Goal: Check status: Check status

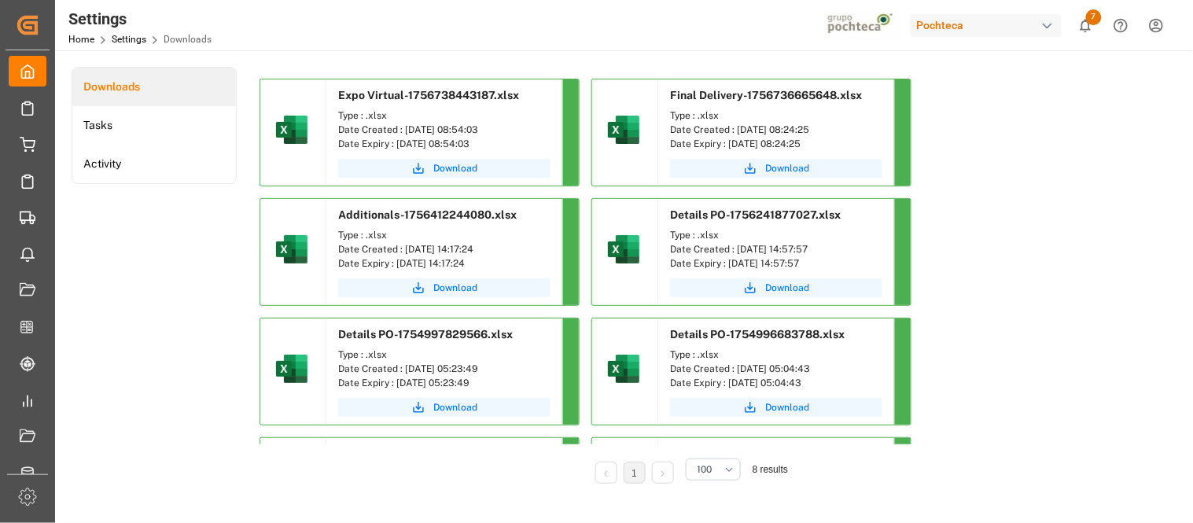
click at [1042, 21] on div "button" at bounding box center [1048, 26] width 16 height 16
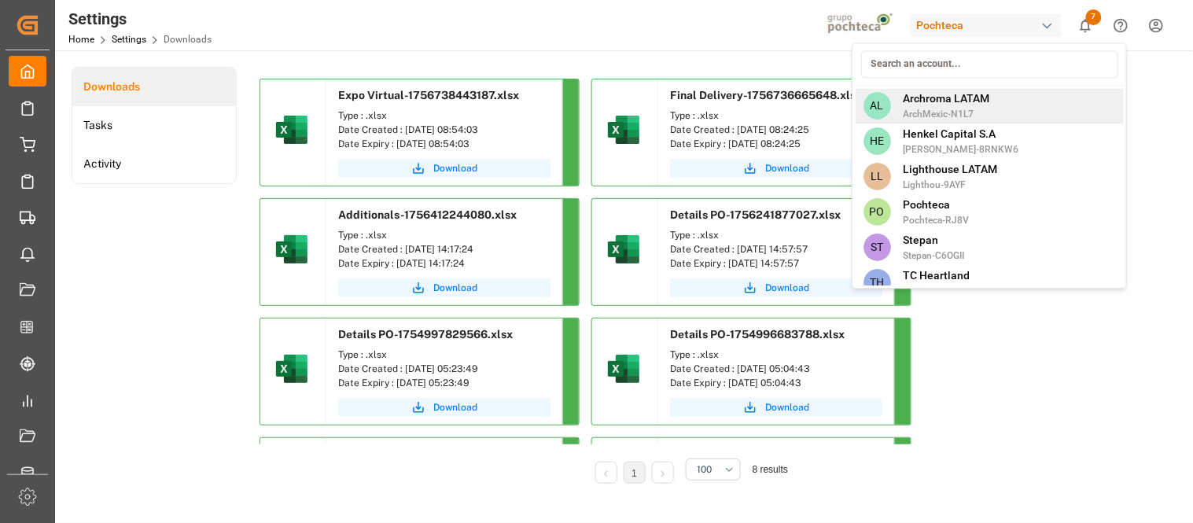
click at [917, 107] on span "ArchMexic-N1L7" at bounding box center [947, 114] width 87 height 14
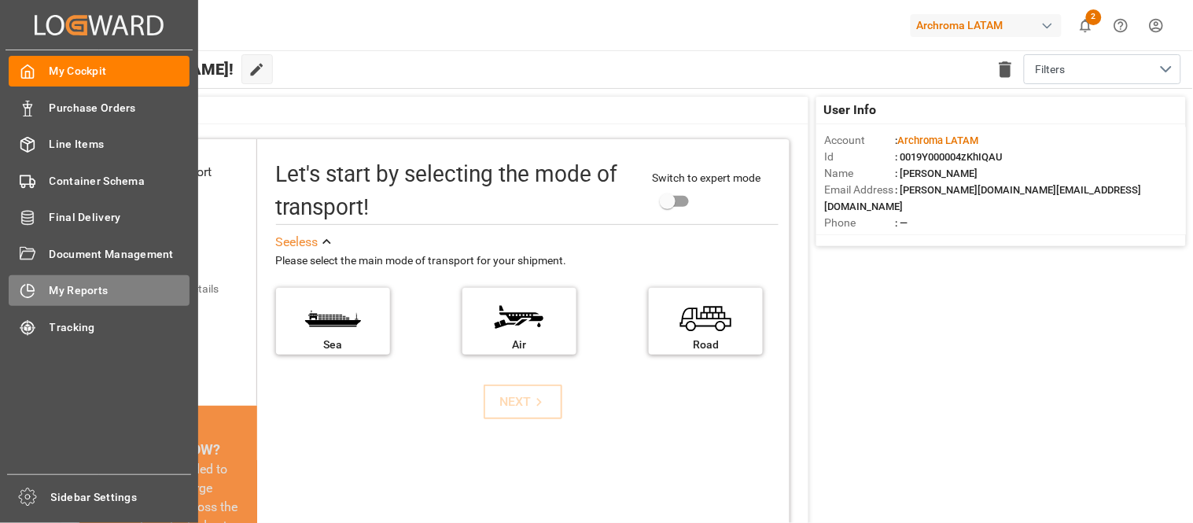
click at [61, 287] on span "My Reports" at bounding box center [120, 290] width 141 height 17
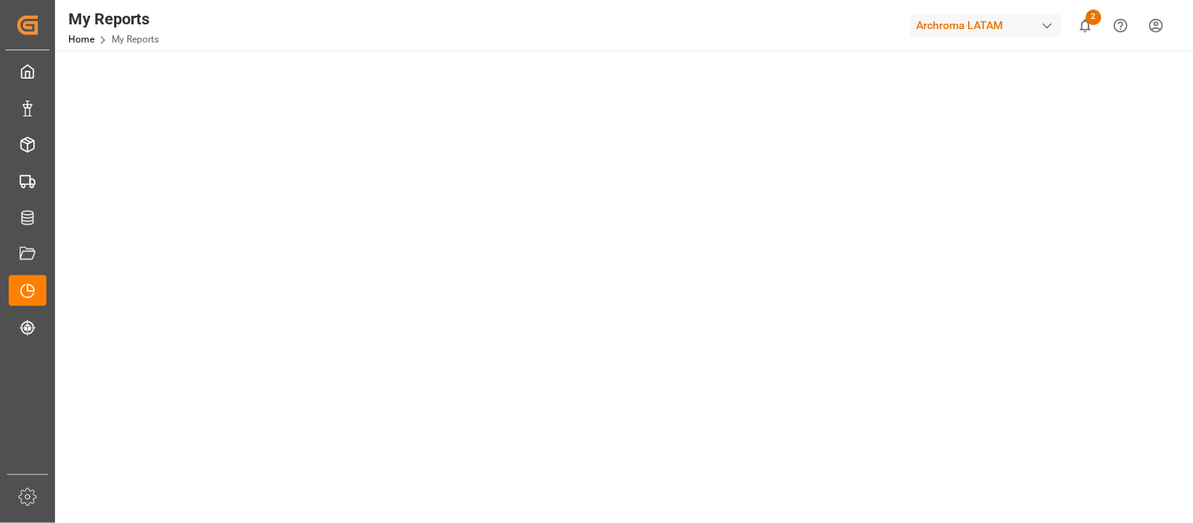
scroll to position [175, 0]
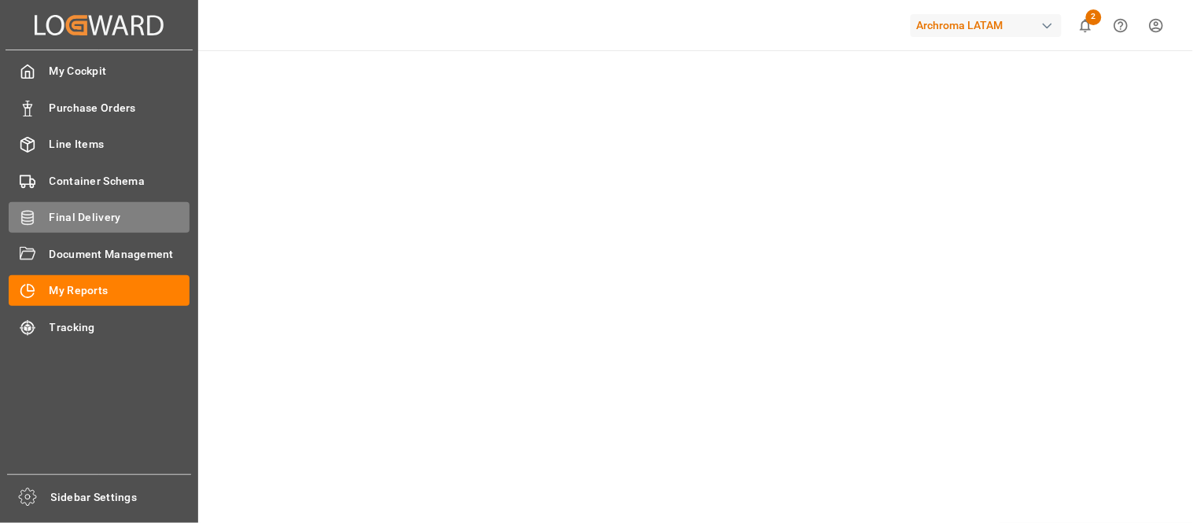
click at [79, 222] on span "Final Delivery" at bounding box center [120, 217] width 141 height 17
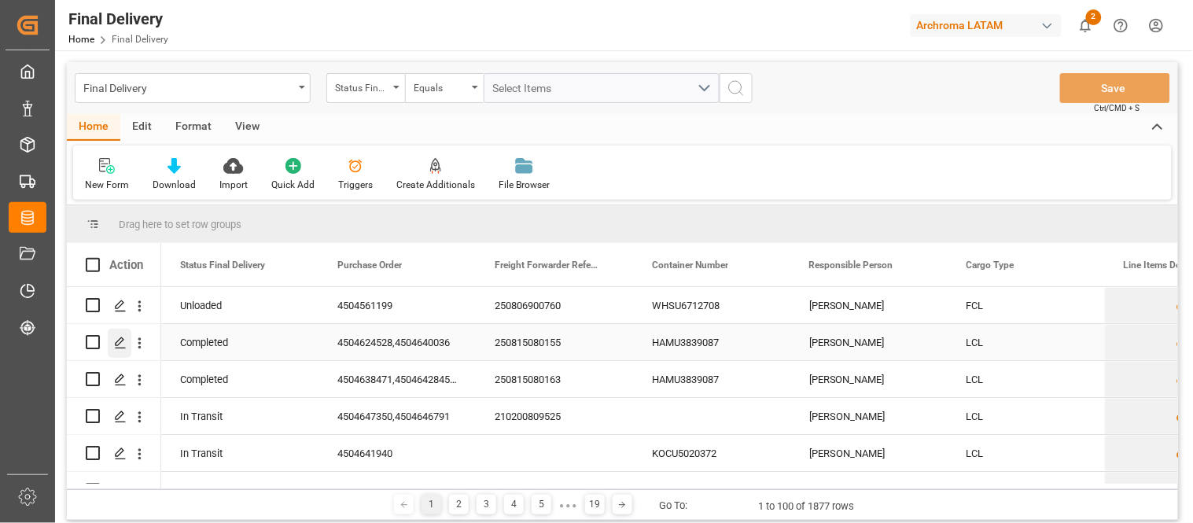
click at [124, 350] on div "Press SPACE to select this row." at bounding box center [120, 343] width 24 height 29
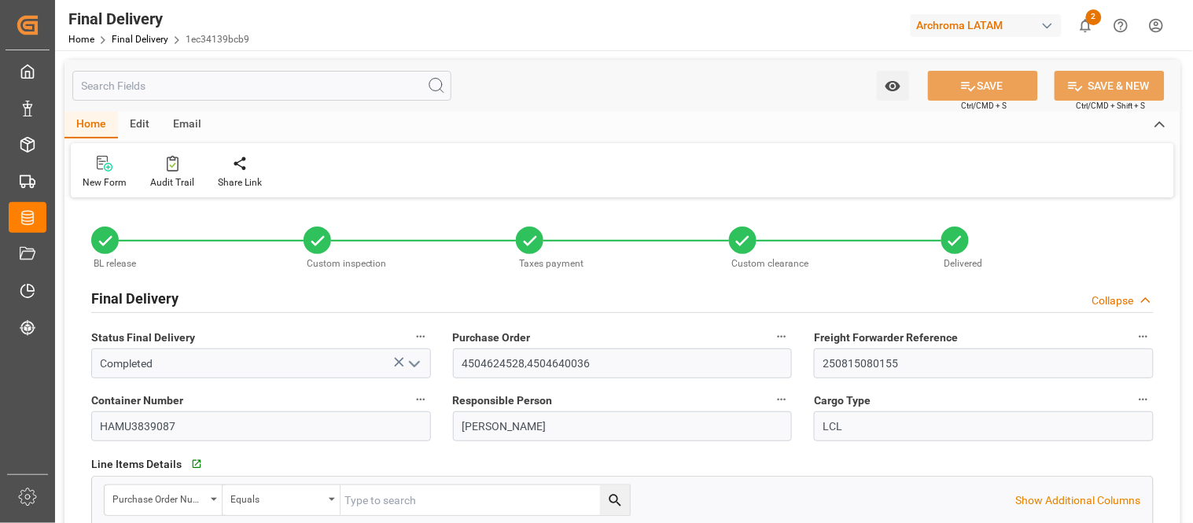
type input "4"
type input "[DATE]"
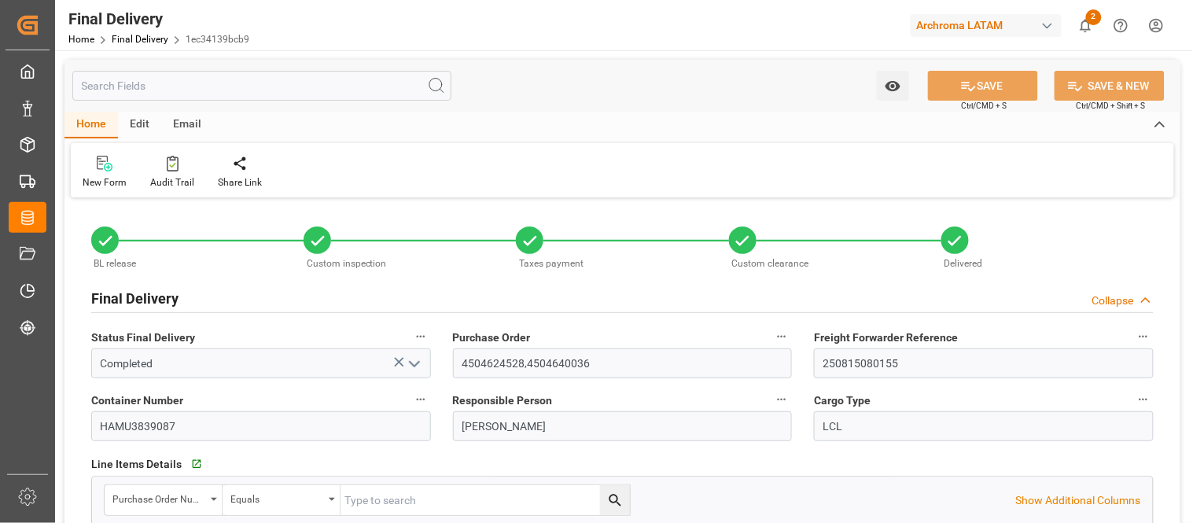
type input "[DATE]"
type input "[DATE] 12:00"
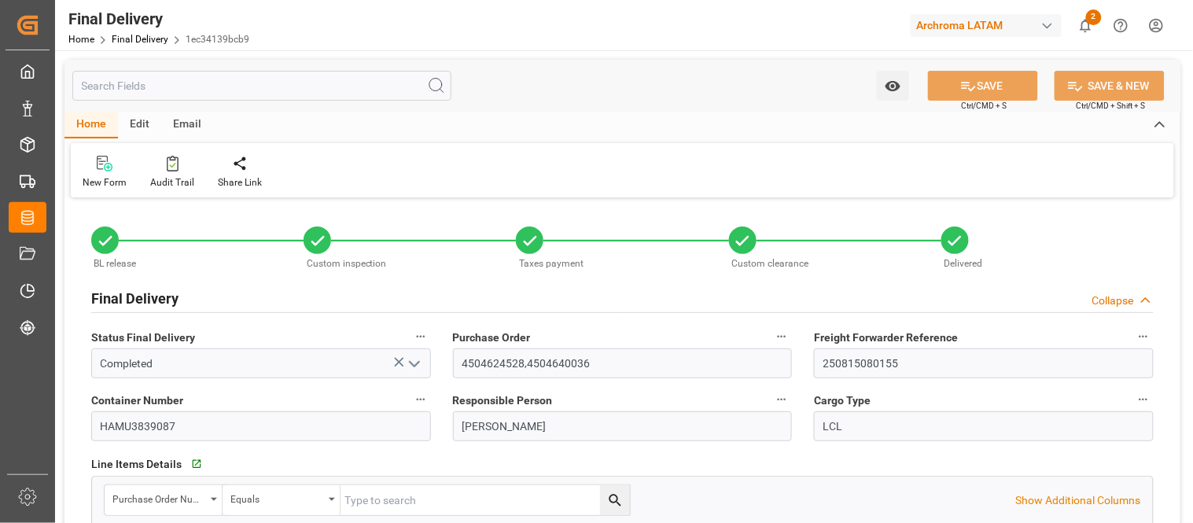
type input "[DATE] 13:00"
type input "[DATE]"
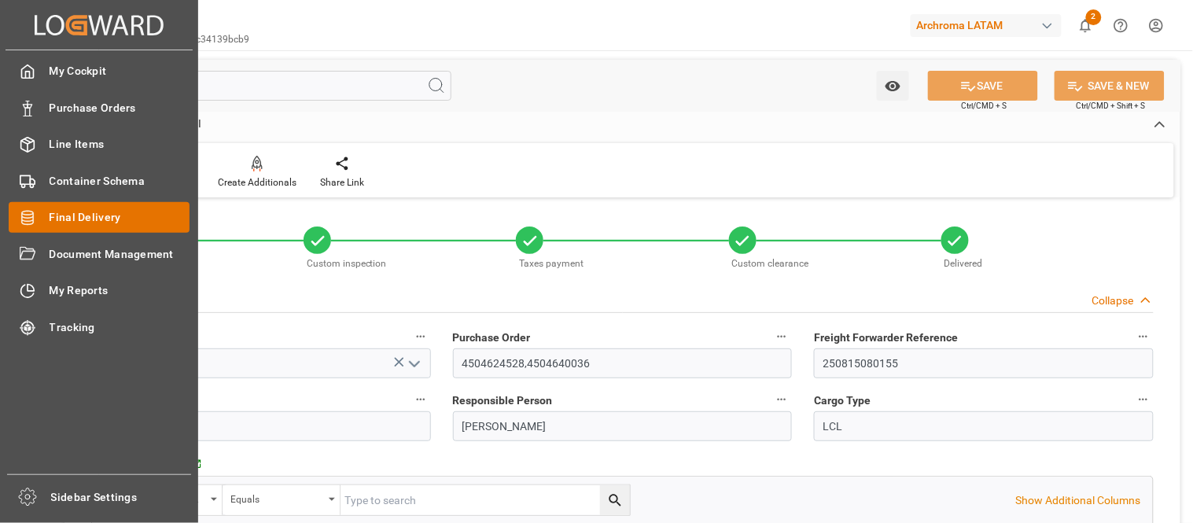
click at [76, 211] on span "Final Delivery" at bounding box center [120, 217] width 141 height 17
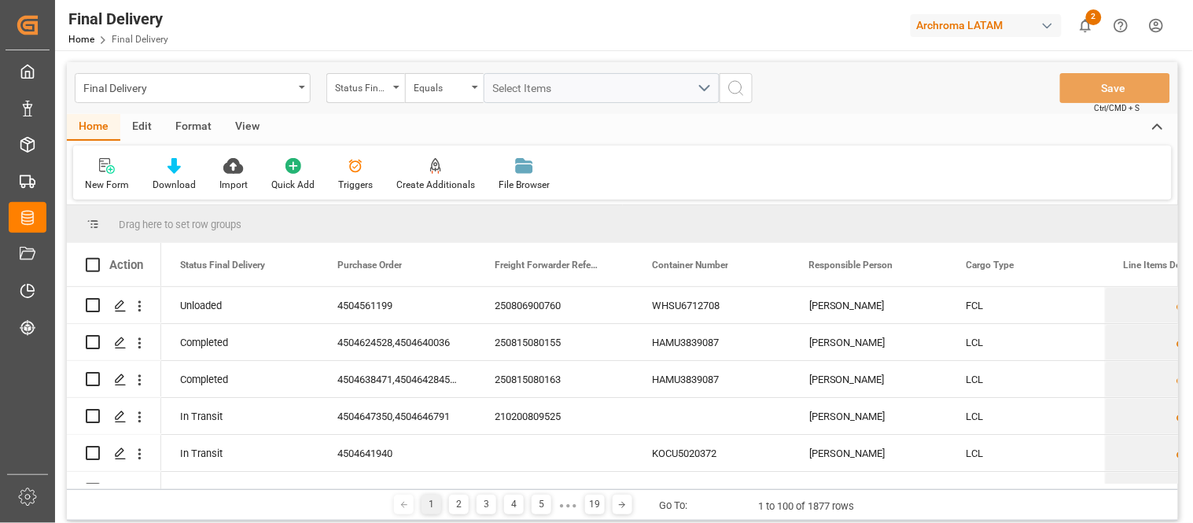
click at [244, 121] on div "View" at bounding box center [247, 127] width 48 height 27
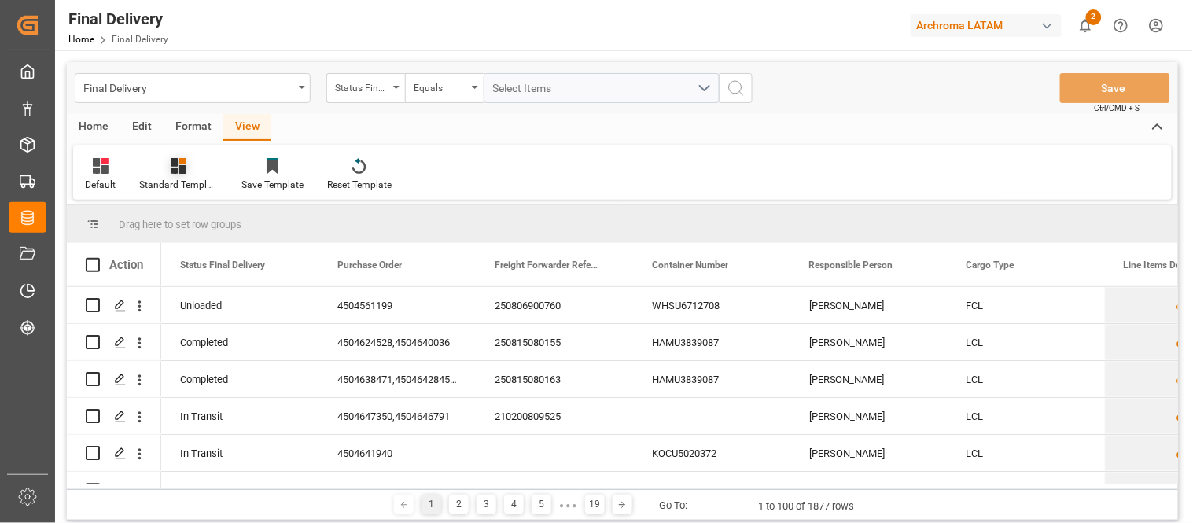
click at [170, 178] on div "Standard Templates" at bounding box center [178, 185] width 79 height 14
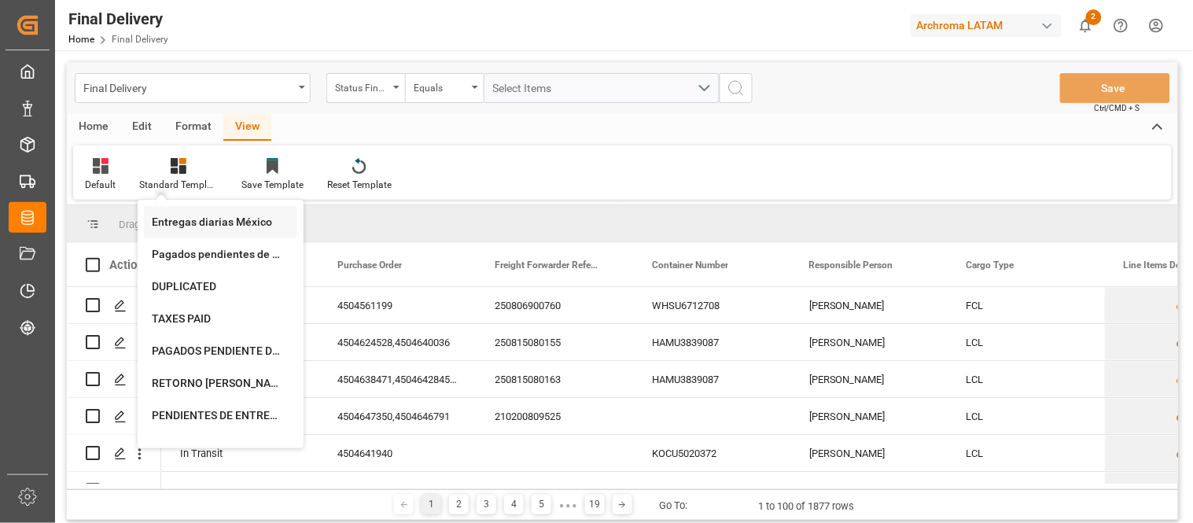
click at [217, 215] on div "Entregas diarias México" at bounding box center [221, 222] width 138 height 17
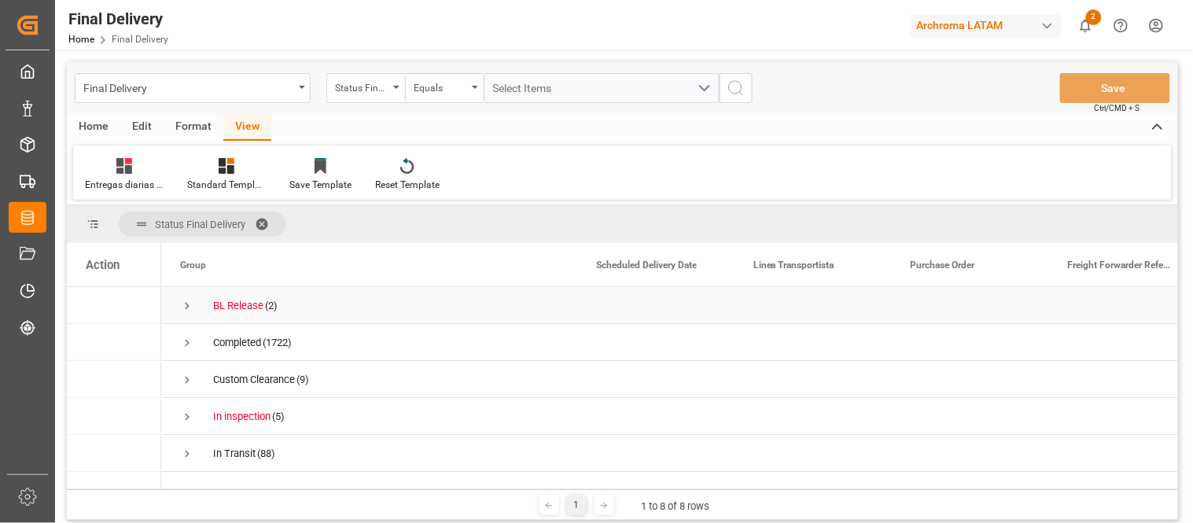
click at [190, 308] on span "Press SPACE to select this row." at bounding box center [187, 306] width 14 height 14
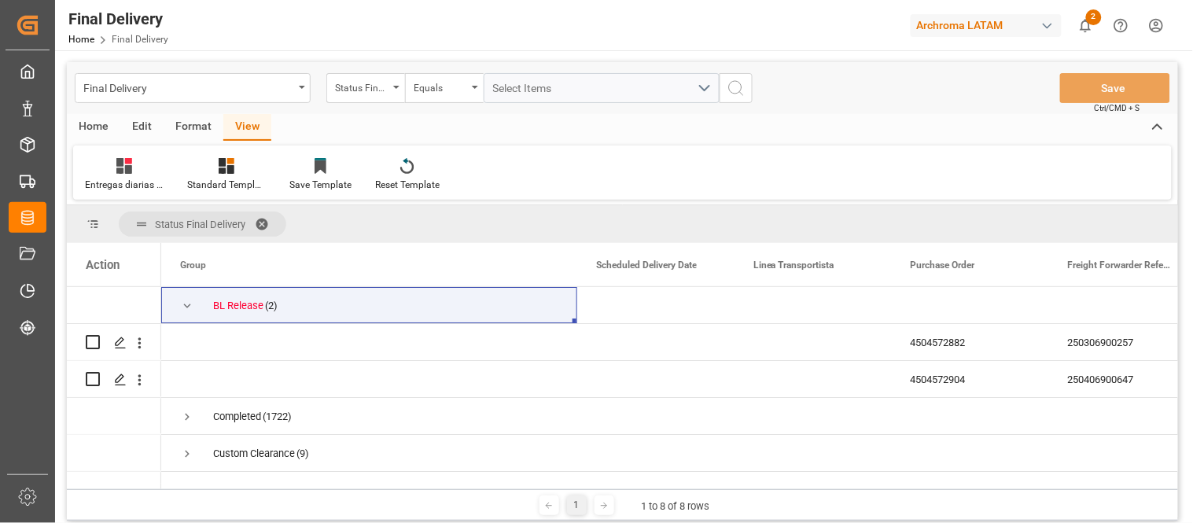
click at [603, 508] on icon at bounding box center [603, 505] width 9 height 9
click at [604, 507] on polyline at bounding box center [605, 506] width 3 height 6
click at [603, 507] on main "Final Delivery Status Final Delivery Equals Select Items Save Ctrl/CMD + S Home…" at bounding box center [622, 294] width 1135 height 464
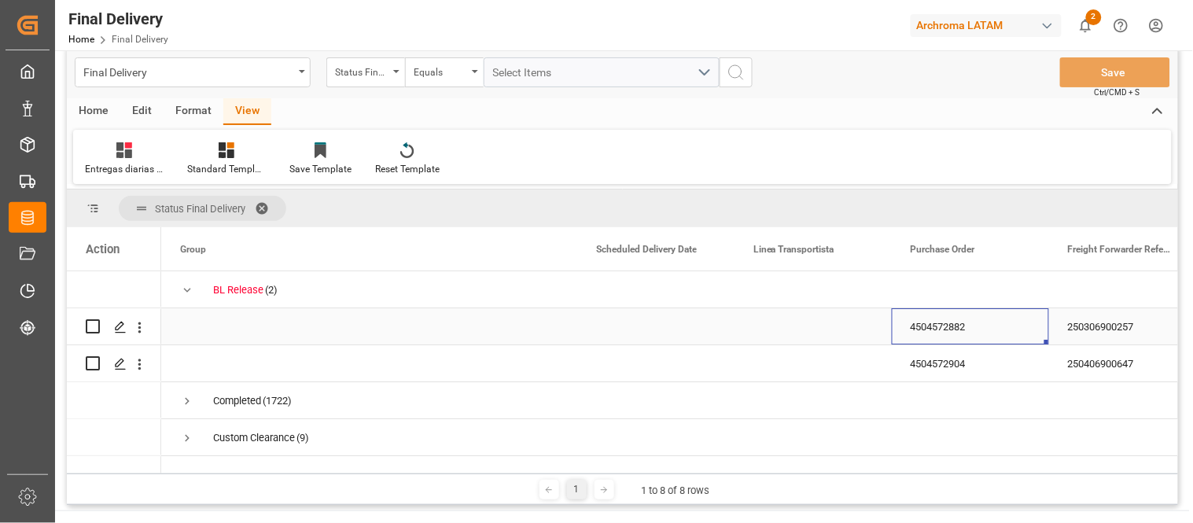
click at [892, 319] on div "4504572882" at bounding box center [970, 326] width 157 height 36
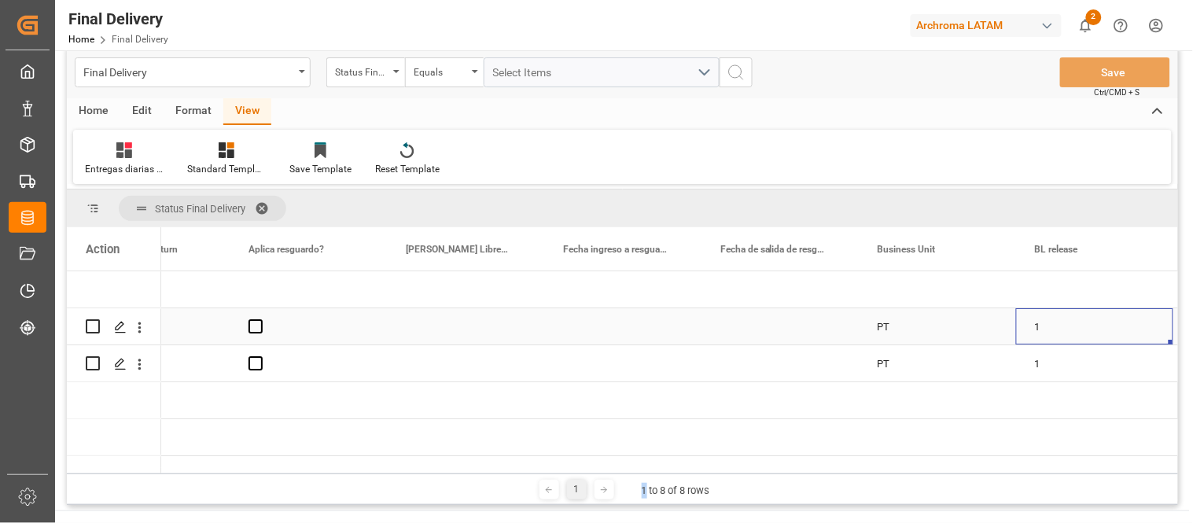
scroll to position [0, 0]
